Goal: Navigation & Orientation: Understand site structure

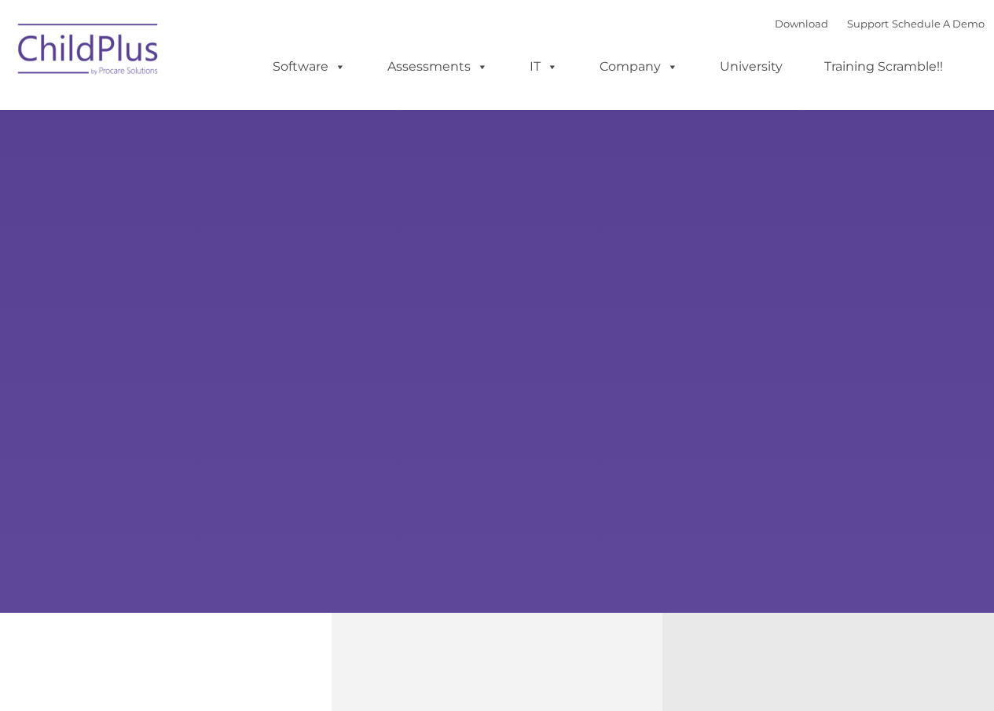
type input ""
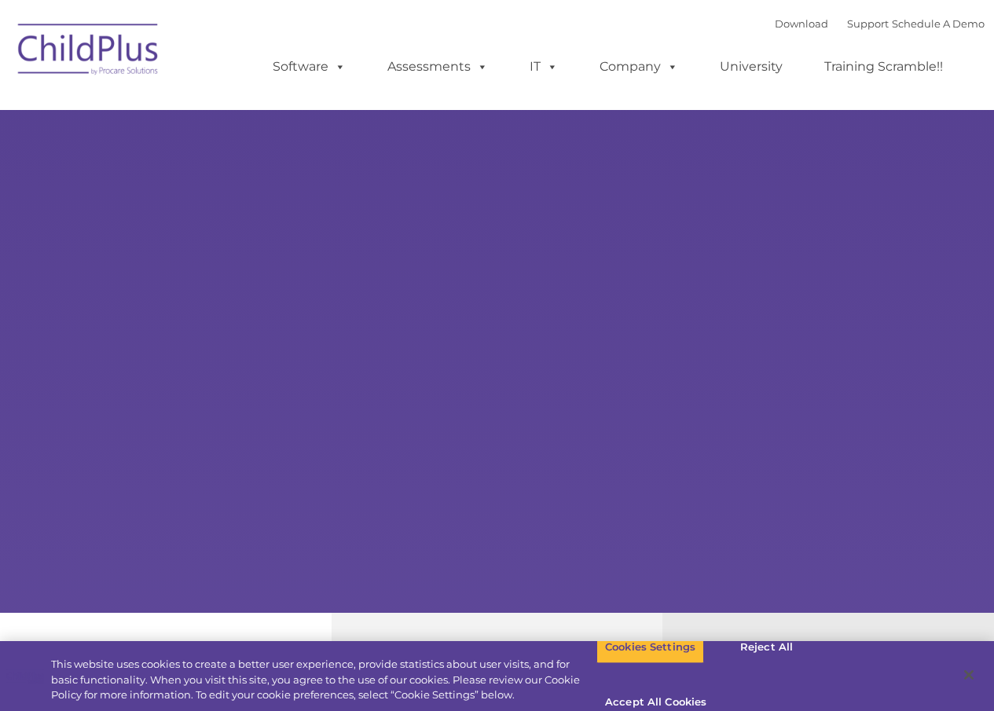
select select "MEDIUM"
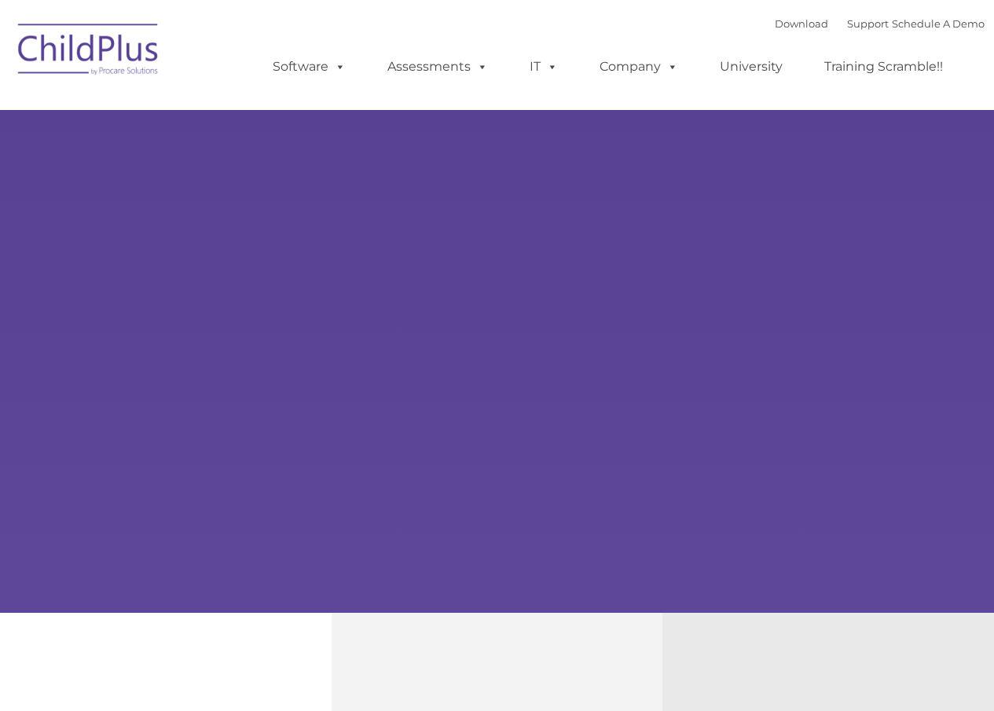
type input ""
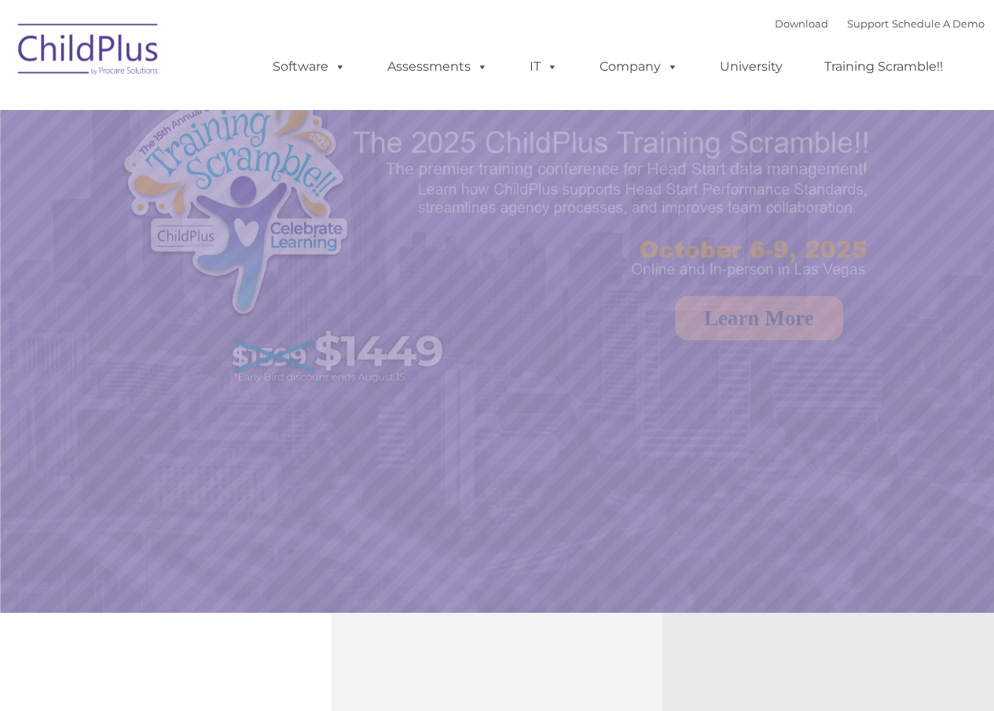
select select "MEDIUM"
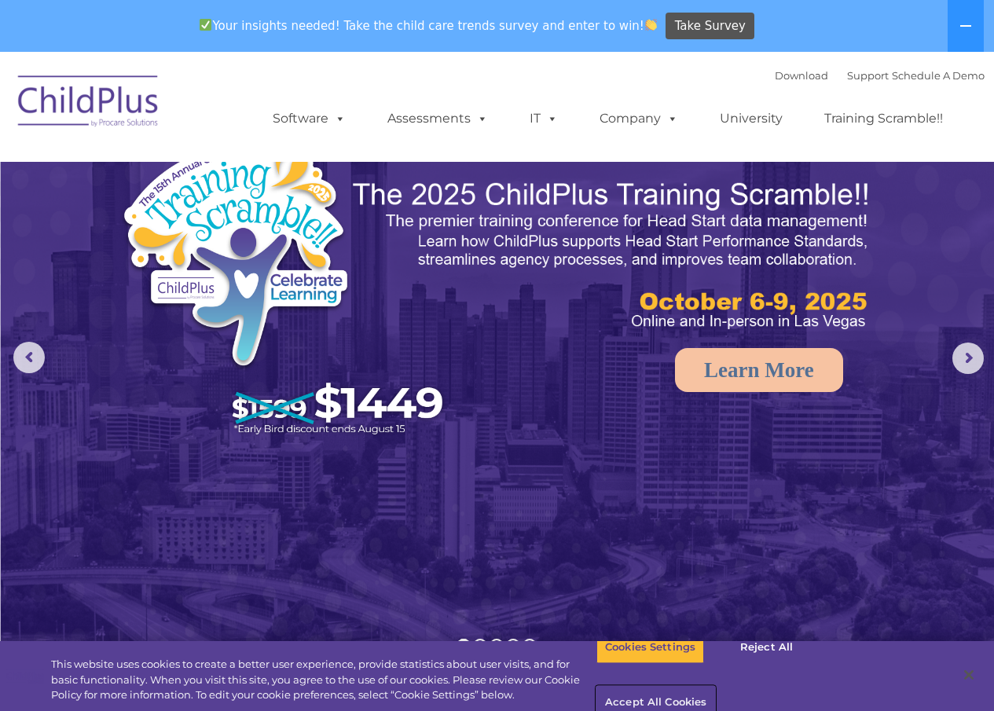
click at [715, 687] on button "Accept All Cookies" at bounding box center [655, 703] width 119 height 33
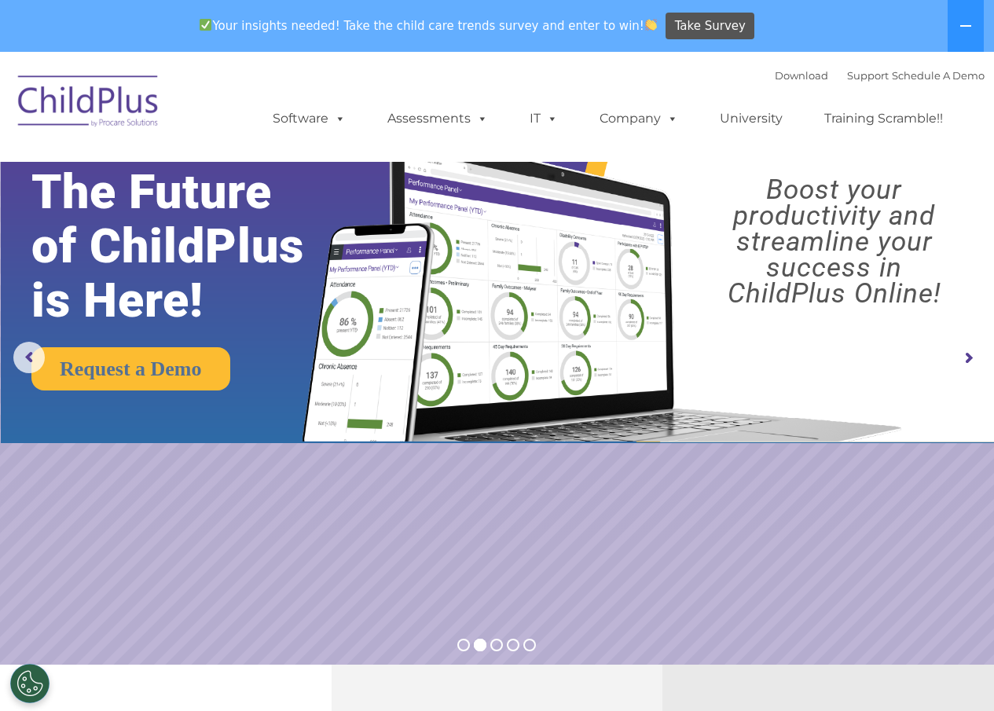
click at [106, 101] on img at bounding box center [88, 103] width 157 height 79
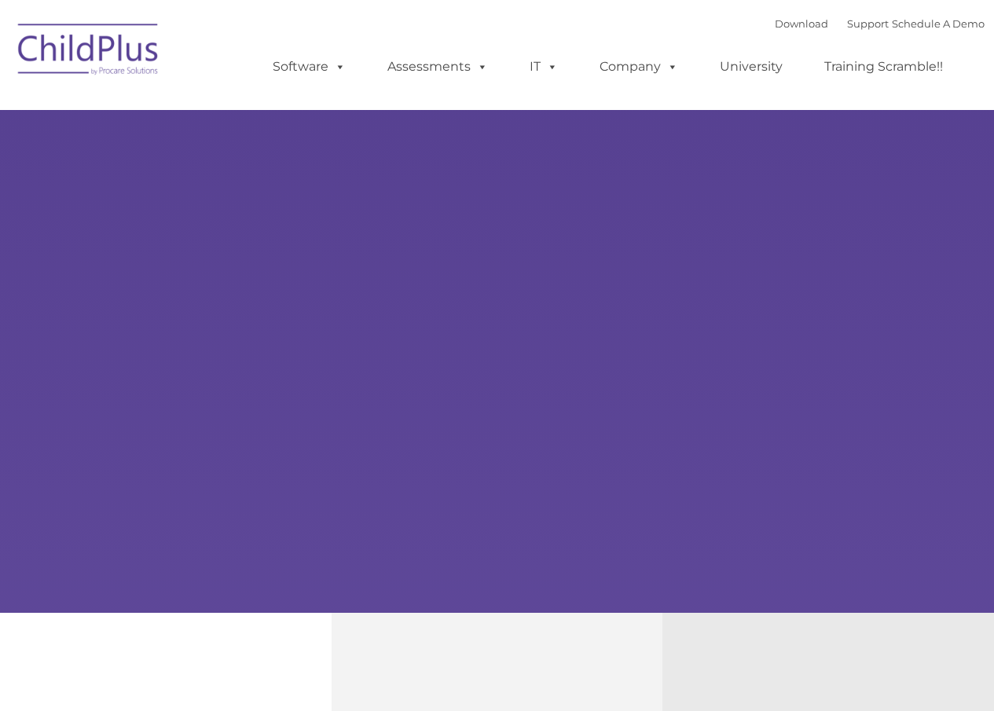
select select "MEDIUM"
